Goal: Task Accomplishment & Management: Manage account settings

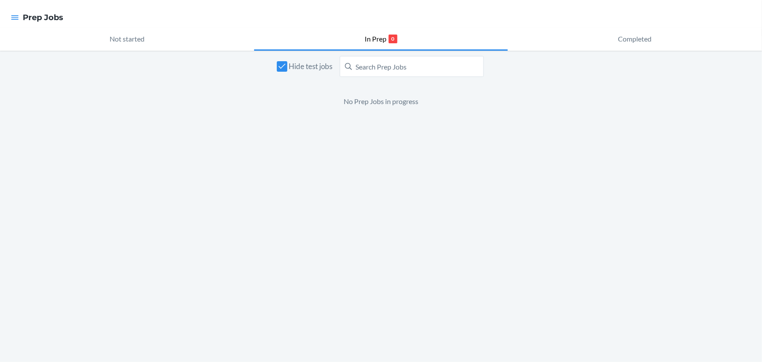
click at [3, 25] on nav "Prep Jobs" at bounding box center [381, 17] width 762 height 35
drag, startPoint x: 24, startPoint y: 16, endPoint x: 21, endPoint y: 21, distance: 6.2
click at [23, 21] on h4 "Prep Jobs" at bounding box center [43, 17] width 41 height 11
click at [18, 21] on icon "button" at bounding box center [14, 17] width 9 height 9
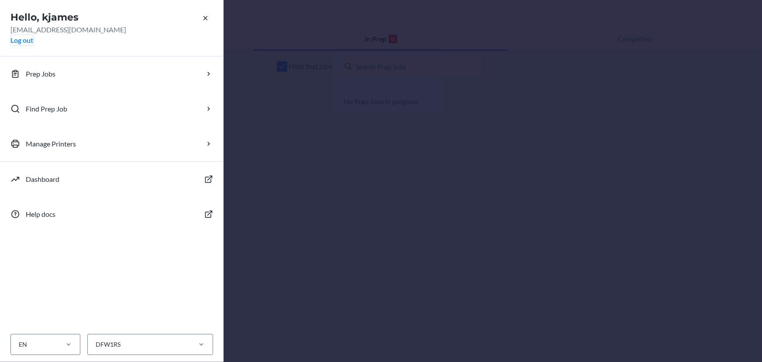
click at [22, 35] on button "Log out" at bounding box center [21, 40] width 23 height 10
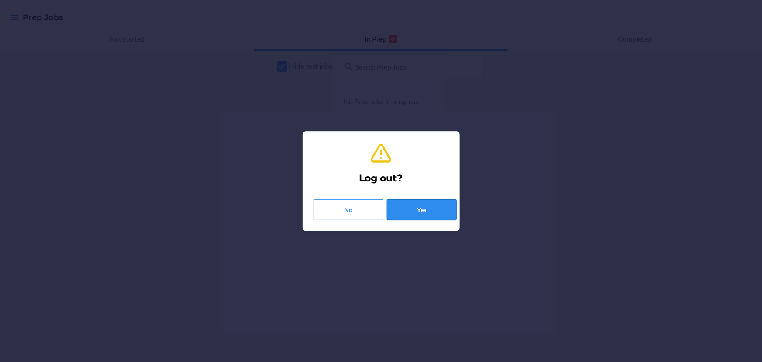
click at [412, 201] on button "Yes" at bounding box center [422, 209] width 70 height 21
